Goal: Navigation & Orientation: Find specific page/section

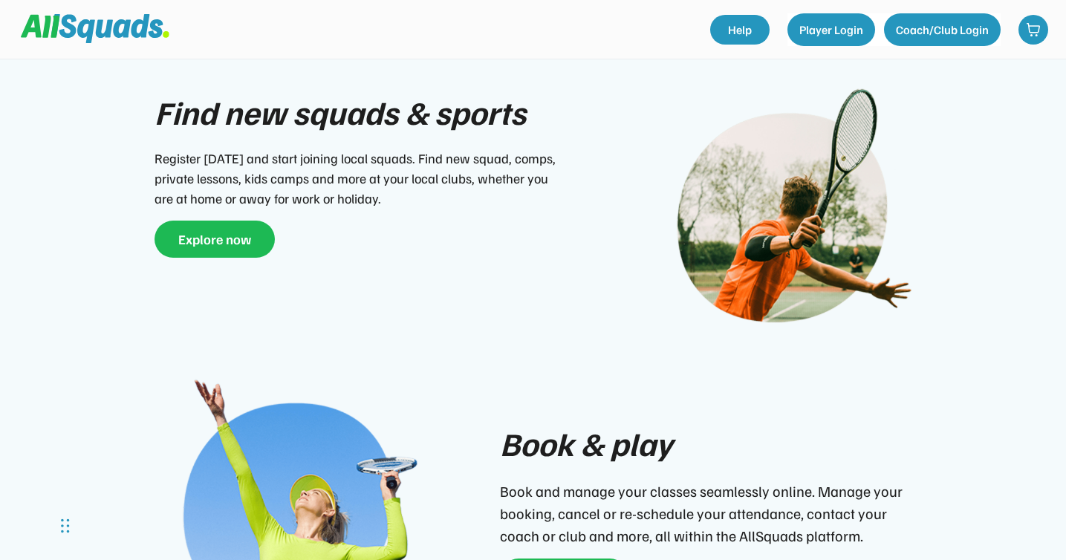
scroll to position [487, 0]
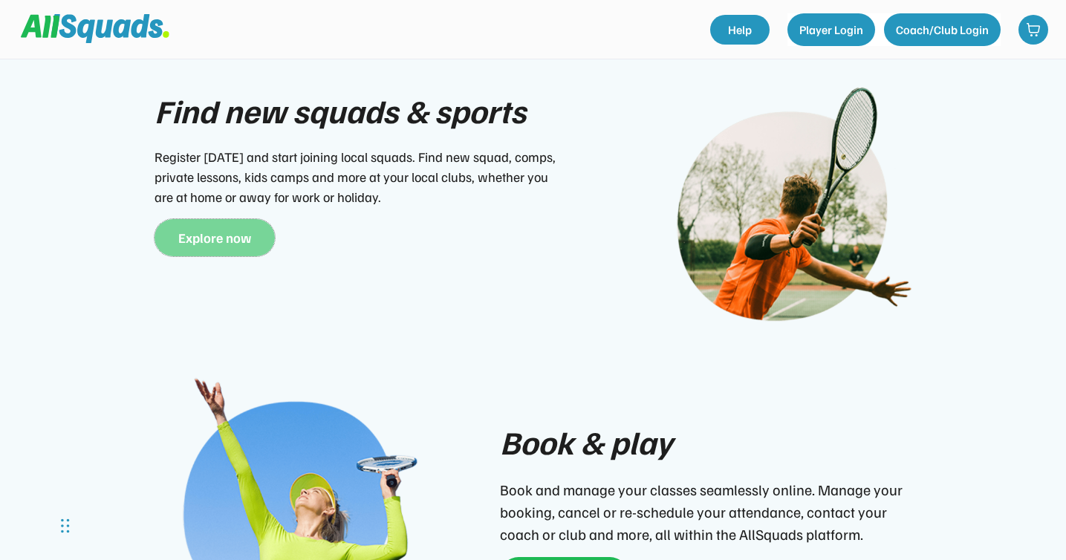
click at [206, 219] on button "Explore now" at bounding box center [214, 237] width 120 height 37
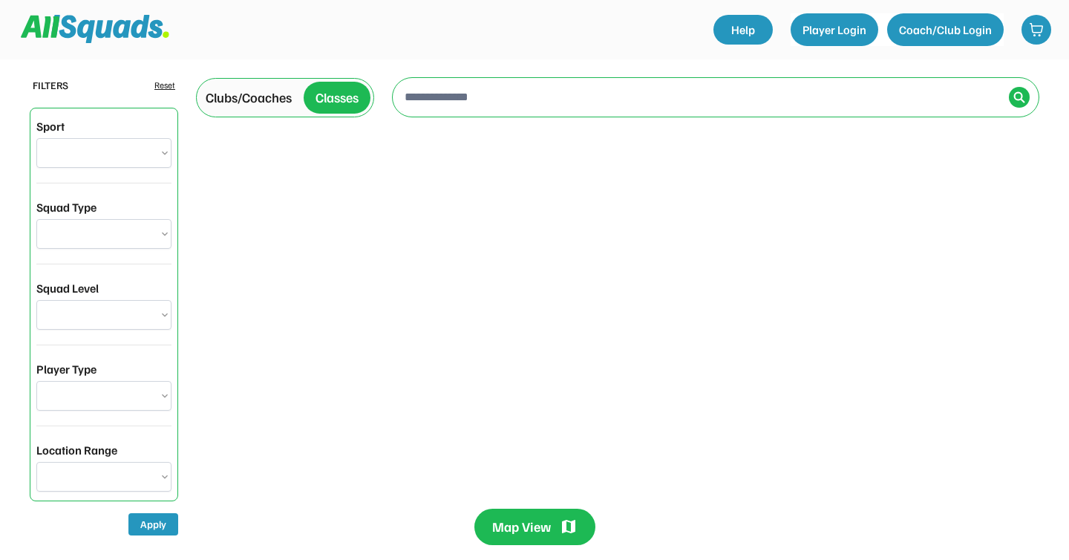
select select "**********"
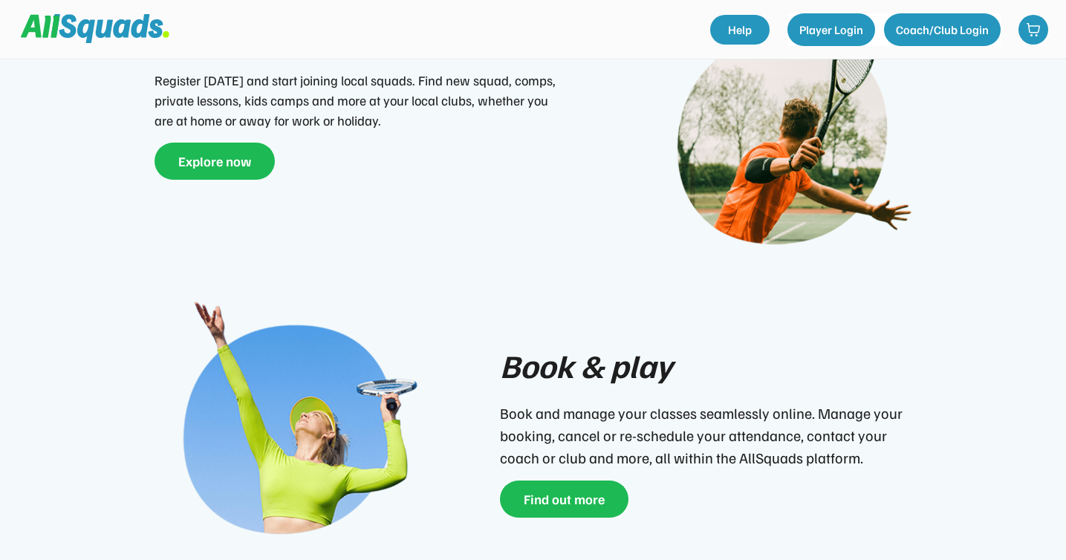
scroll to position [584, 0]
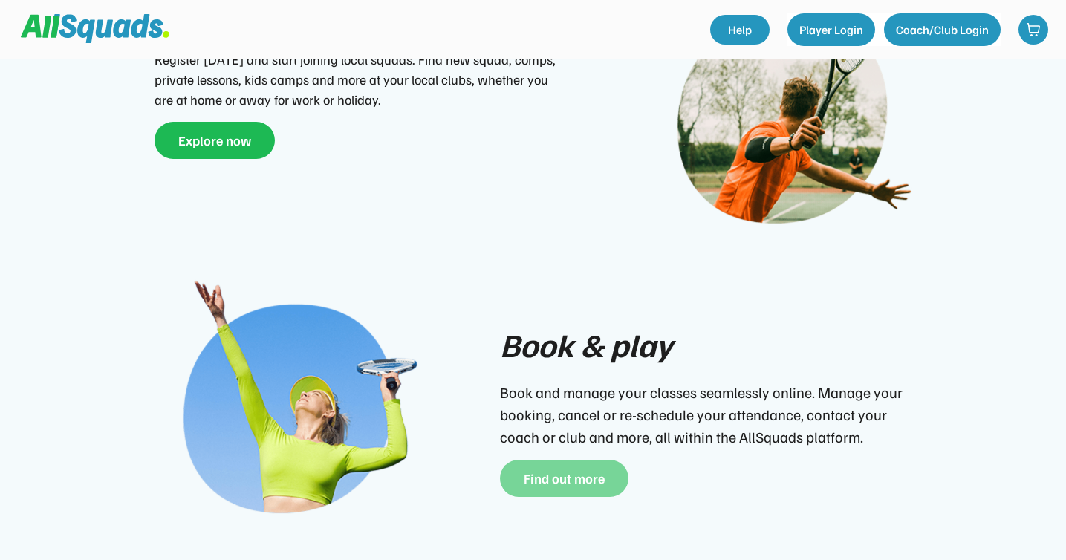
click at [584, 474] on button "Find out more" at bounding box center [564, 478] width 128 height 37
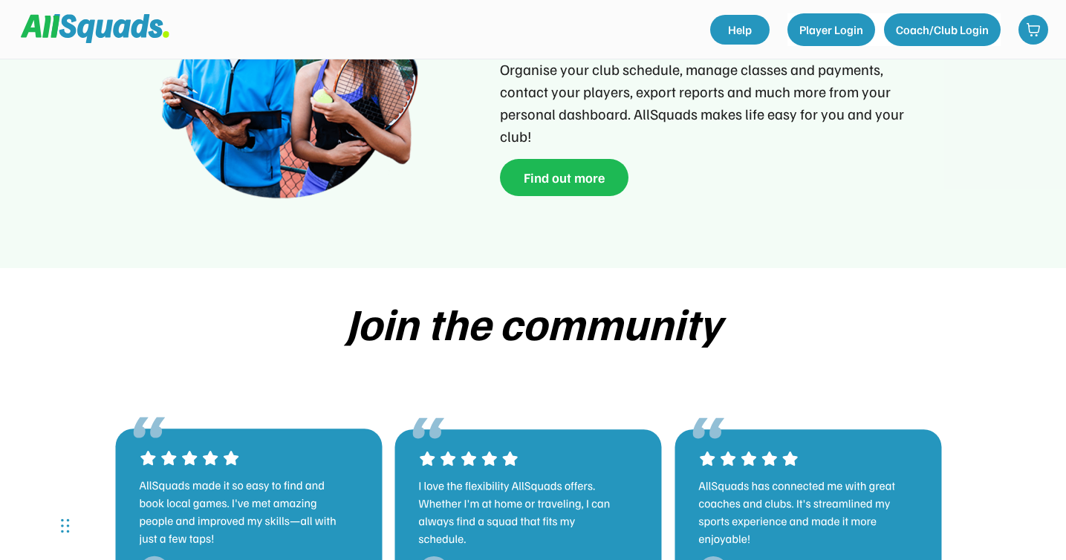
scroll to position [2375, 0]
